Goal: Task Accomplishment & Management: Complete application form

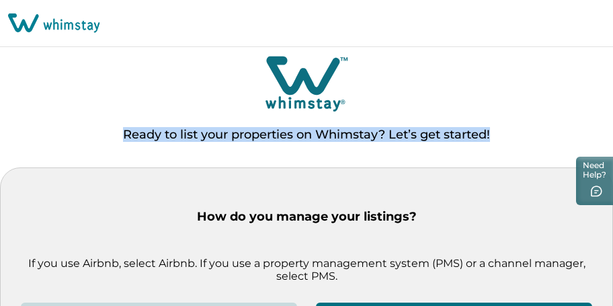
drag, startPoint x: 607, startPoint y: 36, endPoint x: 605, endPoint y: 93, distance: 57.2
click at [605, 93] on div "Ready to list your properties on Whimstay? Let’s get started! How do you manage…" at bounding box center [306, 183] width 613 height 258
drag, startPoint x: 607, startPoint y: 67, endPoint x: 602, endPoint y: 124, distance: 57.4
click at [602, 124] on div "Ready to list your properties on Whimstay? Let’s get started!" at bounding box center [306, 111] width 613 height 114
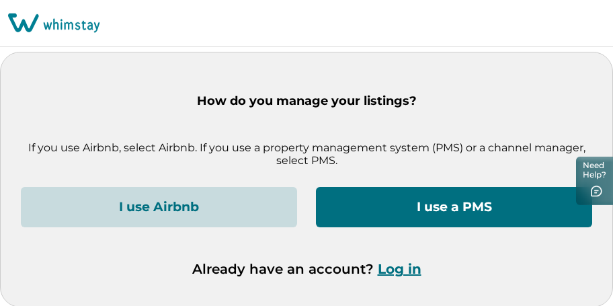
scroll to position [116, 0]
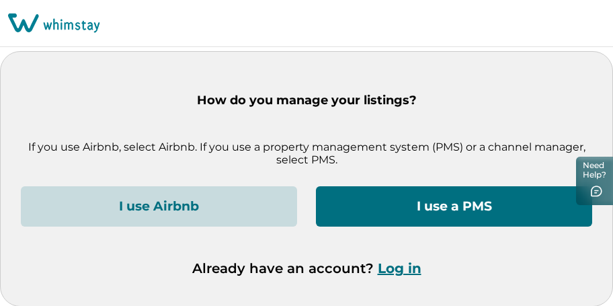
click at [407, 210] on button "I use a PMS" at bounding box center [454, 206] width 276 height 40
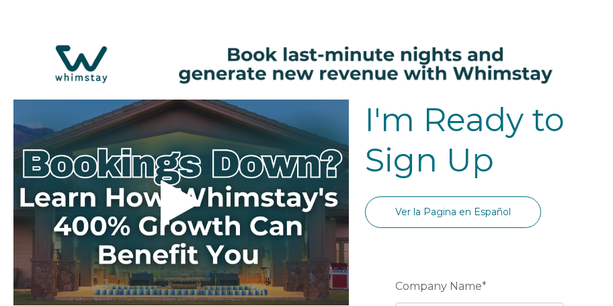
select select "US"
select select "Standard"
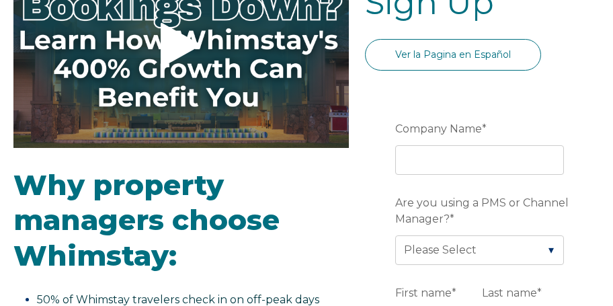
scroll to position [173, 0]
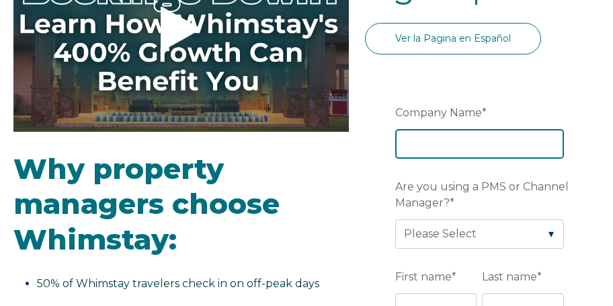
click at [415, 131] on input "Company Name *" at bounding box center [479, 144] width 169 height 30
type input "Tripawd Properties, LLC"
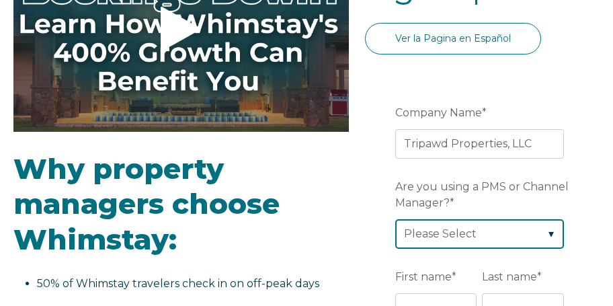
click at [395, 219] on select "Please Select Barefoot BookingPal Boost Brightside CiiRUS Escapia Guesty Hostaw…" at bounding box center [479, 234] width 169 height 30
select select "Guesty"
click option "Guesty" at bounding box center [0, 0] width 0 height 0
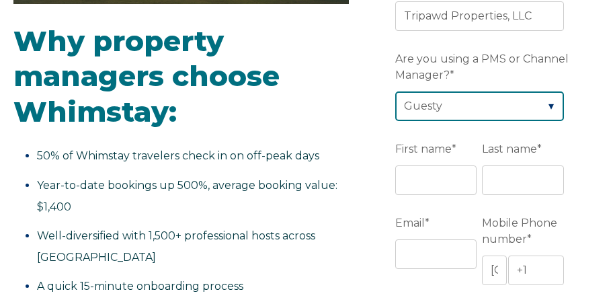
scroll to position [340, 0]
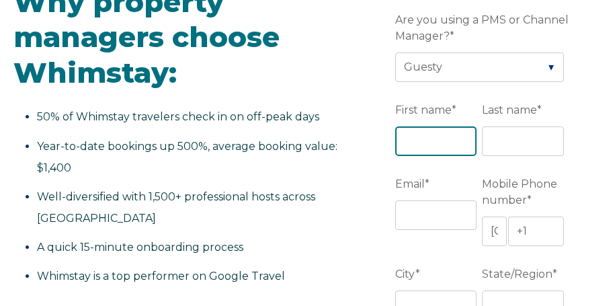
click at [444, 145] on input "First name *" at bounding box center [436, 141] width 82 height 30
type input "[PERSON_NAME]"
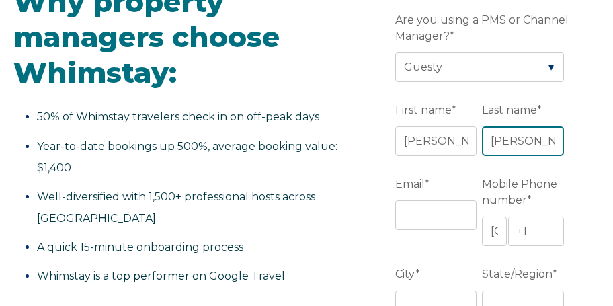
type input "[PERSON_NAME]"
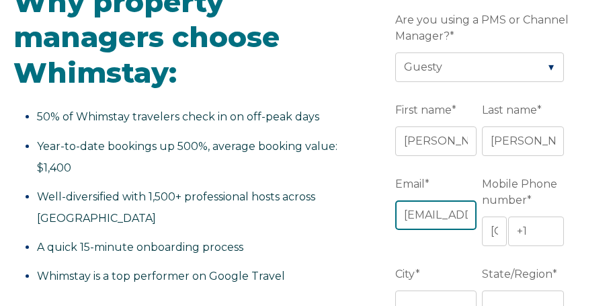
type input "[EMAIL_ADDRESS][DOMAIN_NAME]"
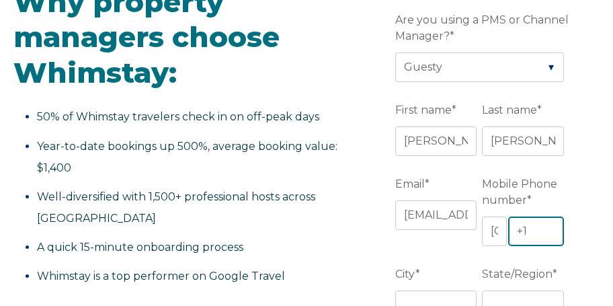
click at [535, 236] on input "+1" at bounding box center [536, 231] width 56 height 30
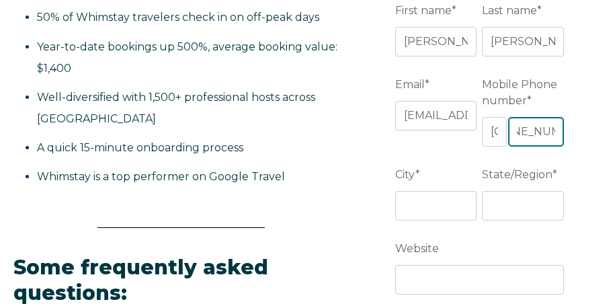
scroll to position [456, 0]
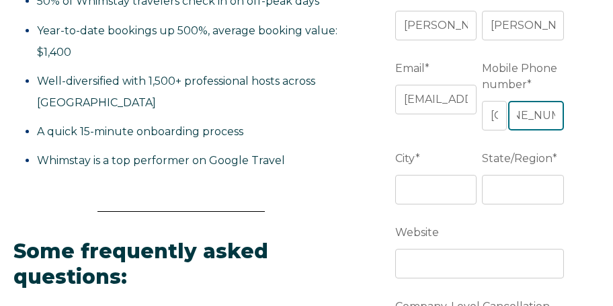
type input "[PHONE_NUMBER]"
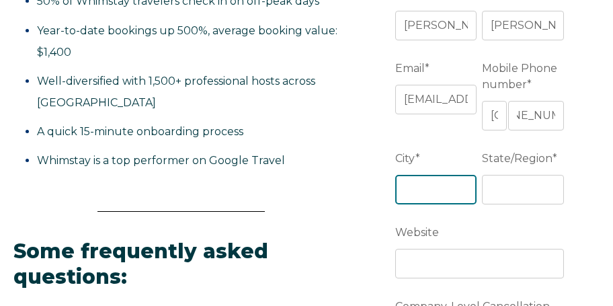
click at [448, 195] on input "City *" at bounding box center [436, 190] width 82 height 30
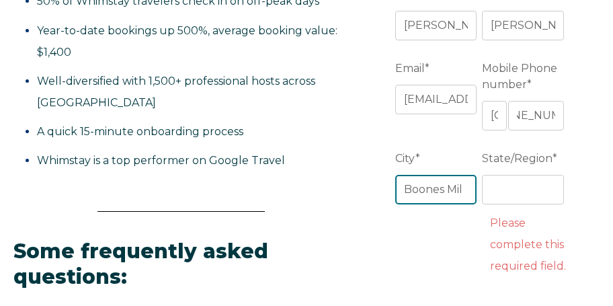
click at [460, 188] on input "Boones Mil" at bounding box center [436, 190] width 82 height 30
type input "Boones Mill"
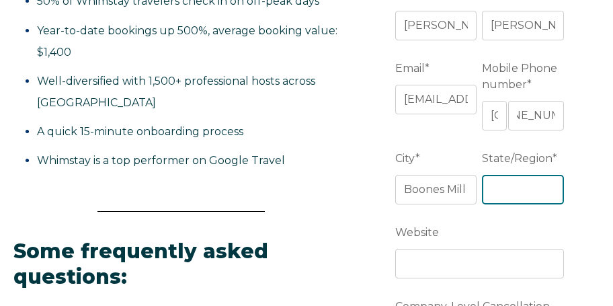
click at [495, 196] on input "State/Region *" at bounding box center [523, 190] width 82 height 30
type input "[US_STATE]"
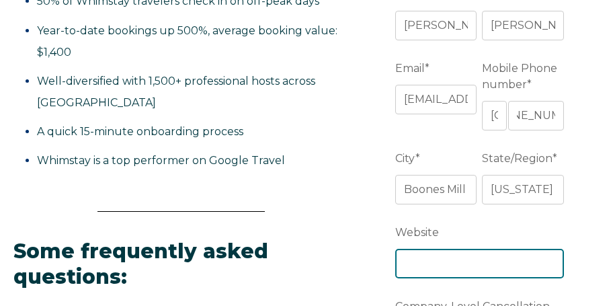
click at [453, 261] on input "Website" at bounding box center [479, 264] width 169 height 30
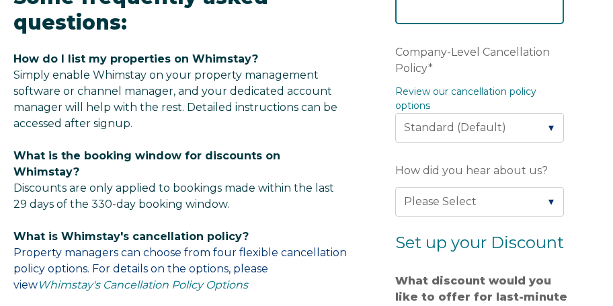
scroll to position [710, 0]
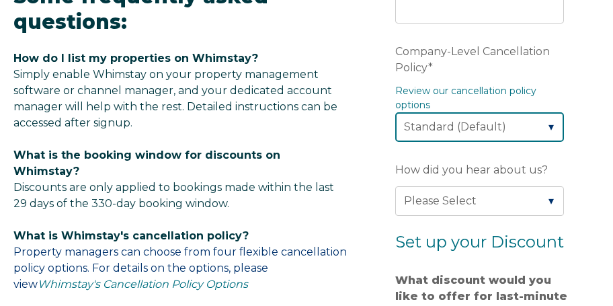
click at [395, 112] on select "Please Select Partial Standard (Default) Moderate Strict" at bounding box center [479, 127] width 169 height 30
click at [547, 131] on select "Please Select Partial Standard (Default) Moderate Strict" at bounding box center [479, 127] width 169 height 30
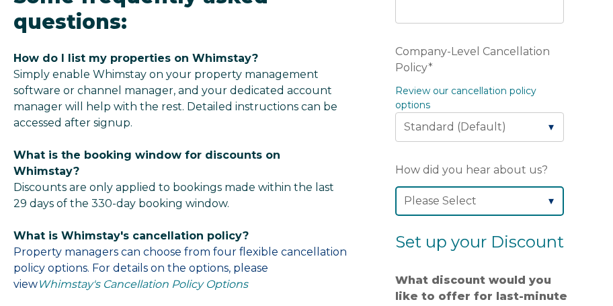
click at [395, 186] on select "Please Select Found Whimstay through a Google search Direct outreach from a Whi…" at bounding box center [479, 201] width 169 height 30
select select "Google Search"
click option "Found Whimstay through a Google search" at bounding box center [0, 0] width 0 height 0
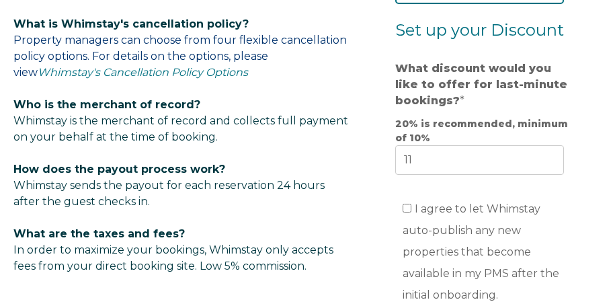
click at [548, 159] on input "11" at bounding box center [479, 160] width 169 height 30
click at [548, 159] on input "12" at bounding box center [479, 160] width 169 height 30
click at [548, 159] on input "13" at bounding box center [479, 160] width 169 height 30
click at [548, 159] on input "14" at bounding box center [479, 160] width 169 height 30
click at [548, 159] on input "15" at bounding box center [479, 160] width 169 height 30
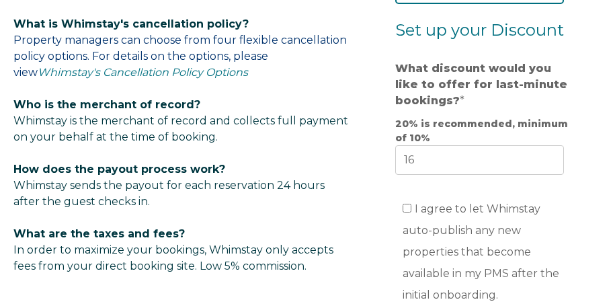
click at [548, 159] on input "16" at bounding box center [479, 160] width 169 height 30
click at [548, 159] on input "17" at bounding box center [479, 160] width 169 height 30
click at [548, 159] on input "18" at bounding box center [479, 160] width 169 height 30
click at [548, 159] on input "19" at bounding box center [479, 160] width 169 height 30
type input "20"
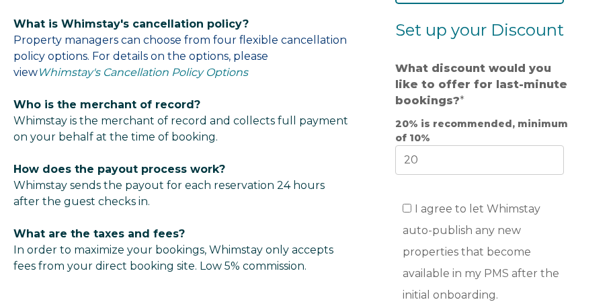
click at [548, 159] on input "20" at bounding box center [479, 160] width 169 height 30
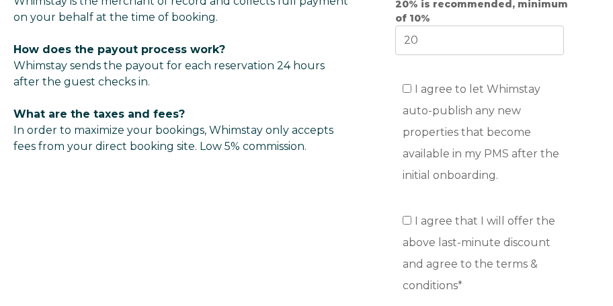
scroll to position [1047, 0]
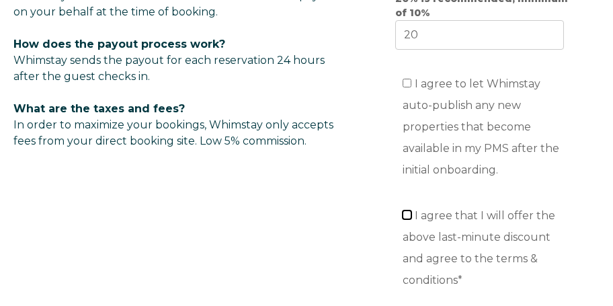
click at [406, 218] on input "I agree that I will offer the above last-minute discount and agree to the terms…" at bounding box center [407, 214] width 9 height 9
checkbox input "true"
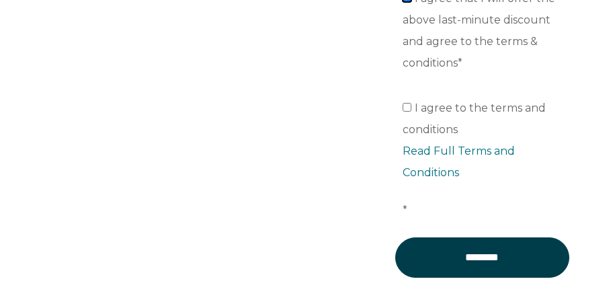
scroll to position [1265, 0]
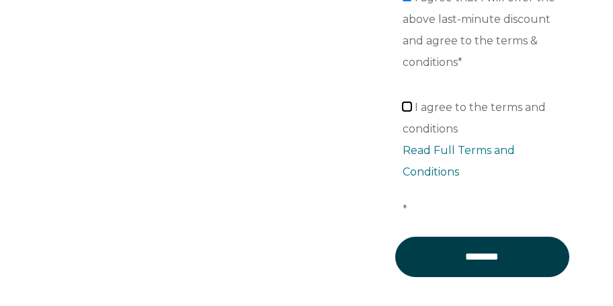
click at [408, 110] on input "I agree to the terms and conditions Read Full Terms and Conditions *" at bounding box center [407, 106] width 9 height 9
checkbox input "true"
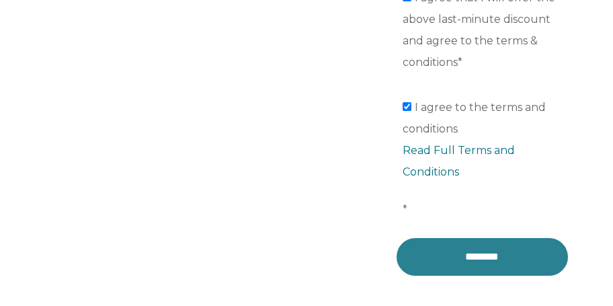
click at [450, 261] on input "********" at bounding box center [482, 257] width 174 height 40
